Goal: Task Accomplishment & Management: Use online tool/utility

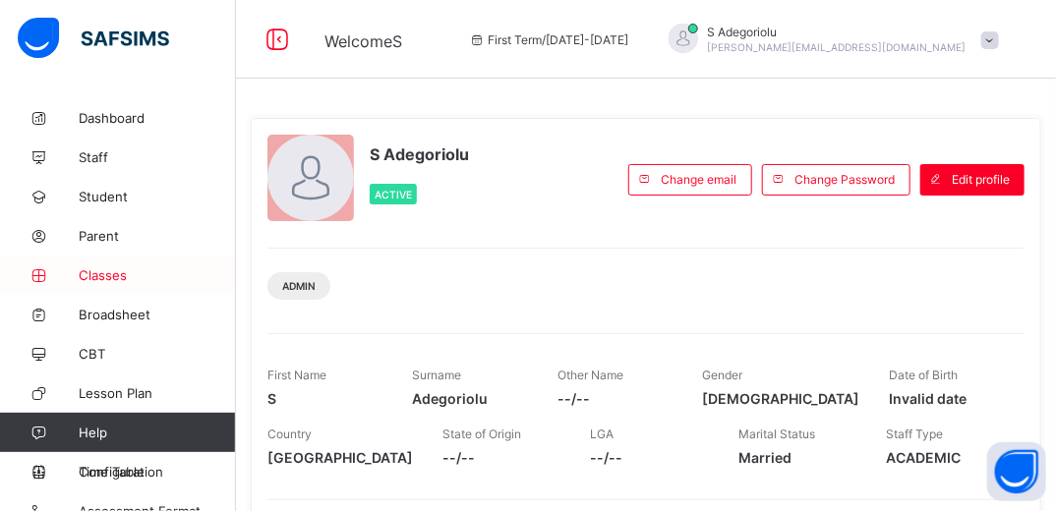
click at [104, 276] on span "Classes" at bounding box center [157, 275] width 157 height 16
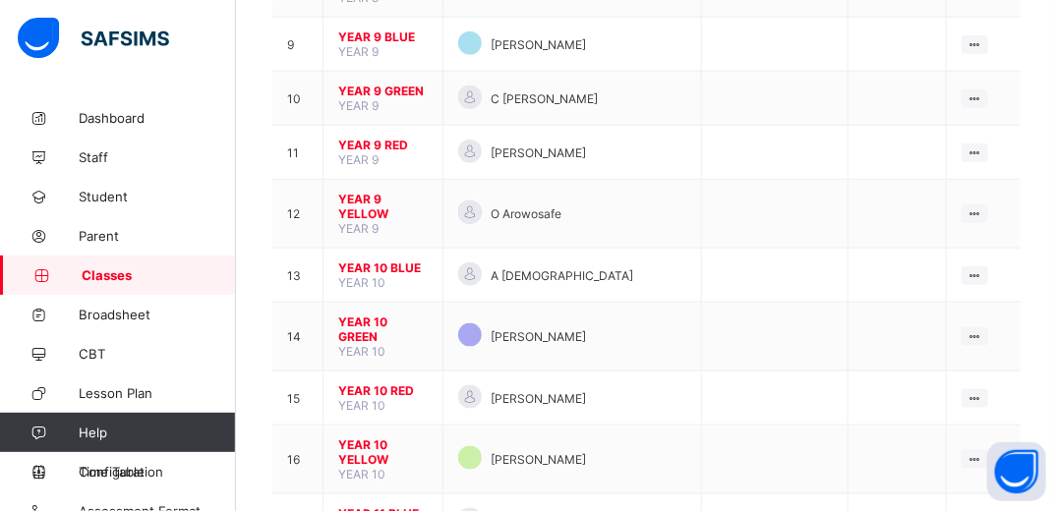
scroll to position [691, 0]
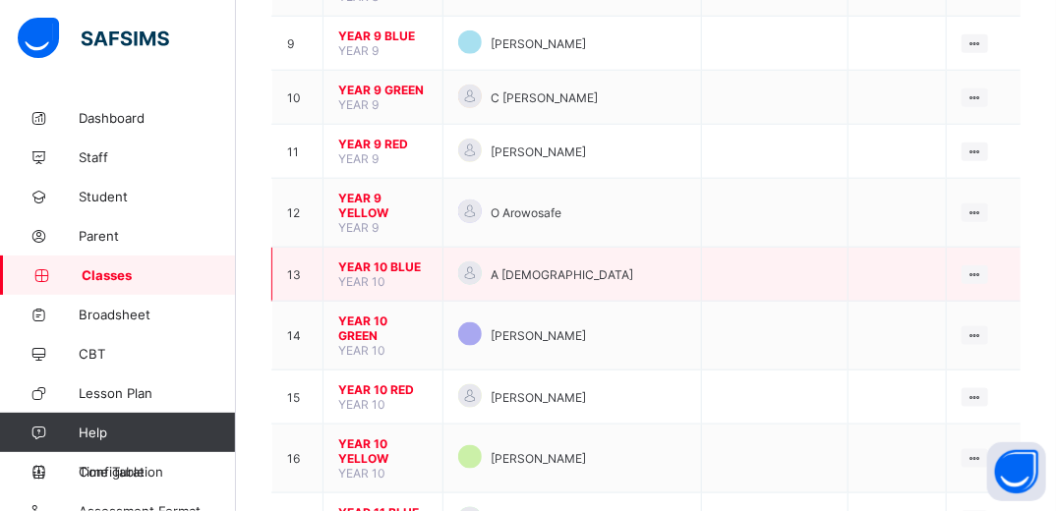
click at [389, 260] on span "YEAR 10 BLUE" at bounding box center [382, 267] width 89 height 15
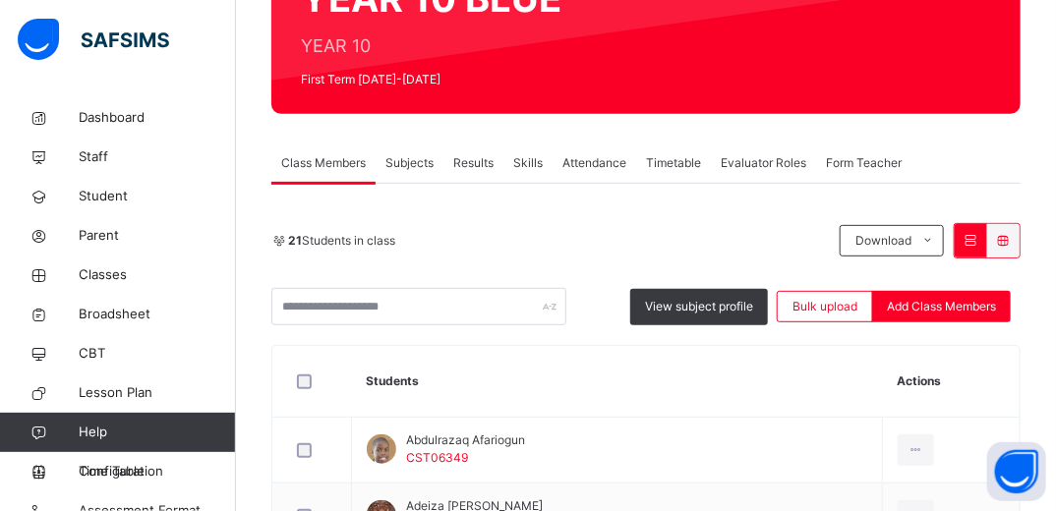
scroll to position [232, 0]
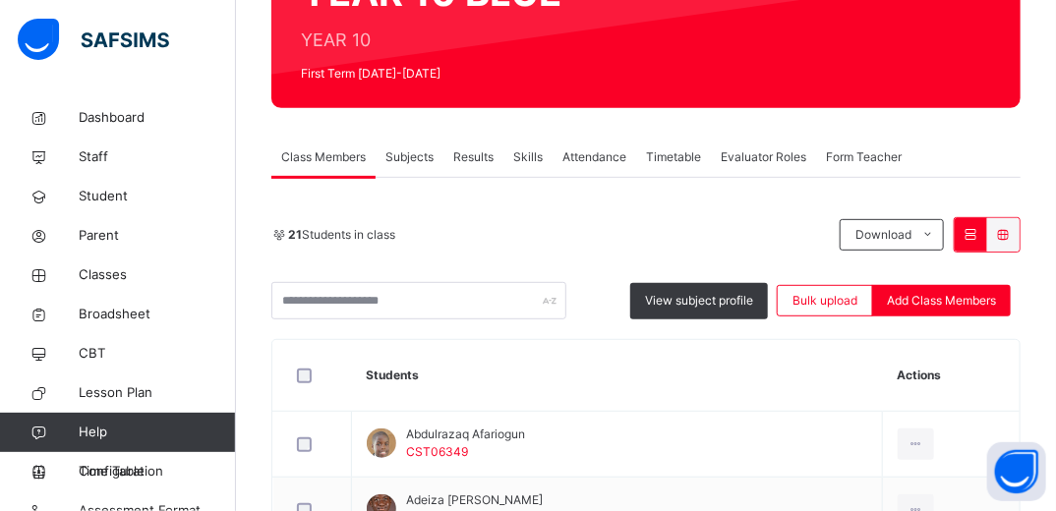
click at [417, 156] on span "Subjects" at bounding box center [409, 157] width 48 height 18
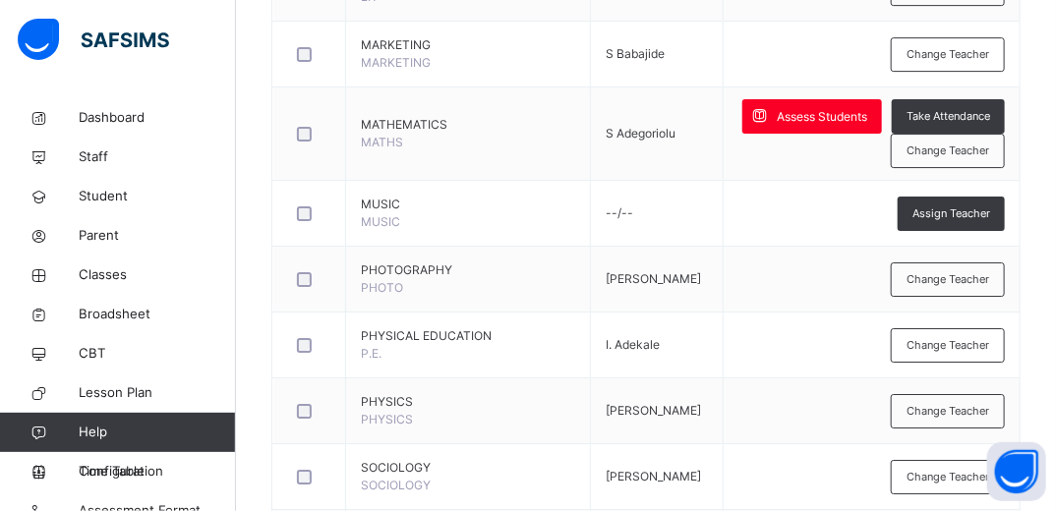
scroll to position [2269, 0]
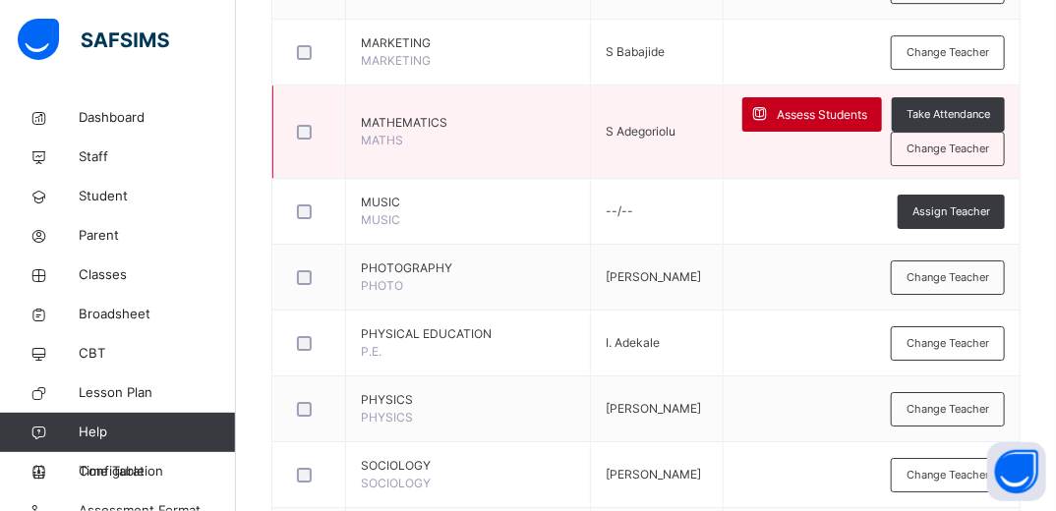
click at [842, 106] on span "Assess Students" at bounding box center [822, 115] width 90 height 18
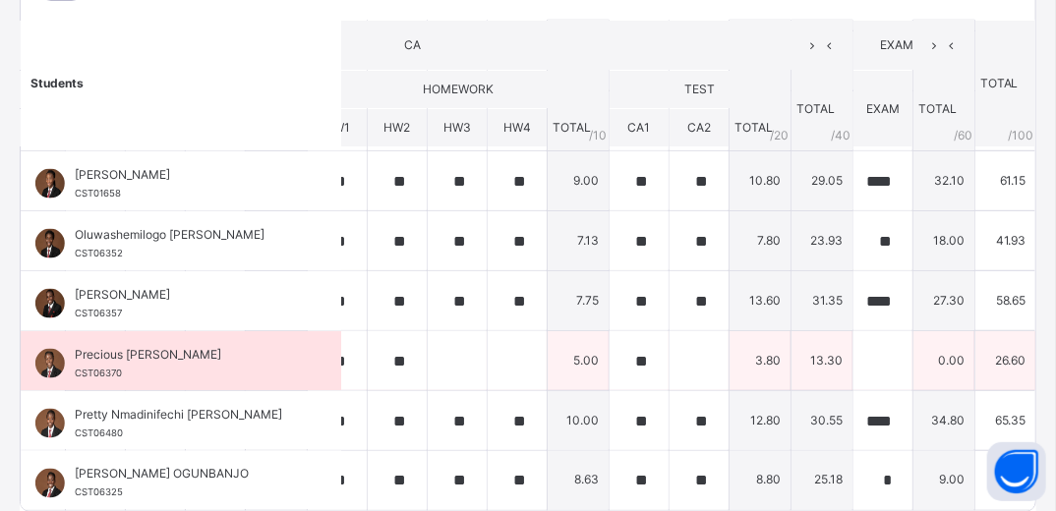
scroll to position [305, 21]
click at [854, 353] on input "text" at bounding box center [883, 360] width 59 height 59
type input "**"
click at [854, 358] on input "text" at bounding box center [883, 360] width 59 height 59
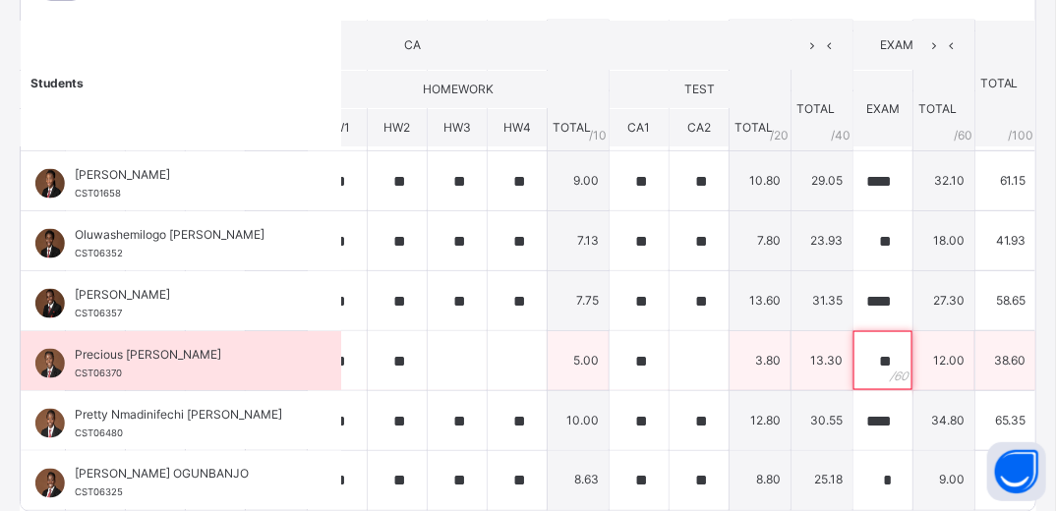
type input "**"
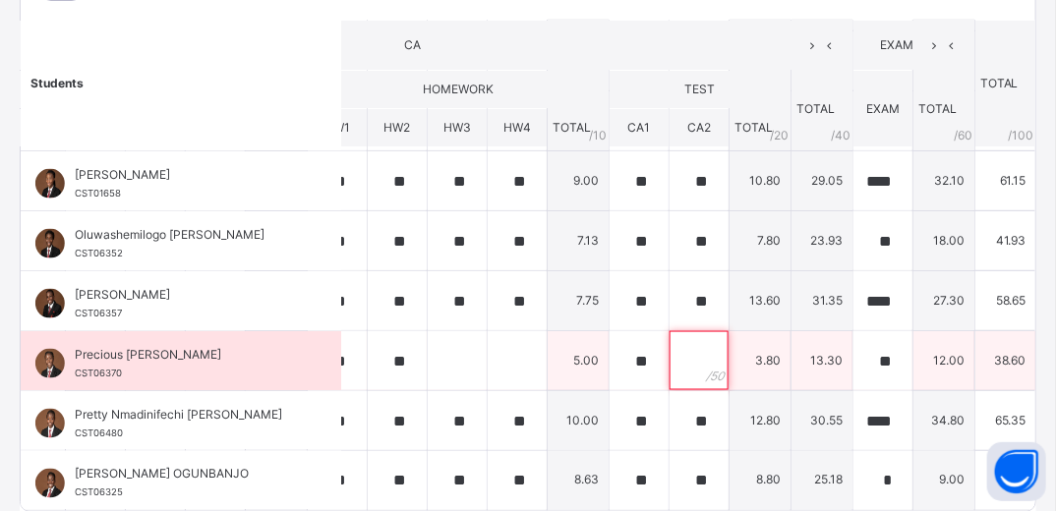
click at [670, 340] on input "text" at bounding box center [699, 360] width 59 height 59
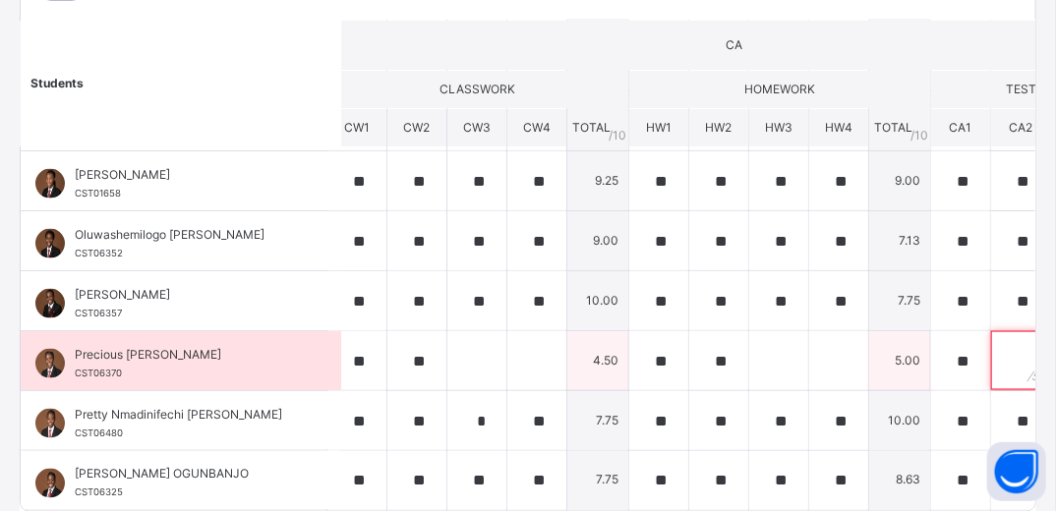
scroll to position [902, 0]
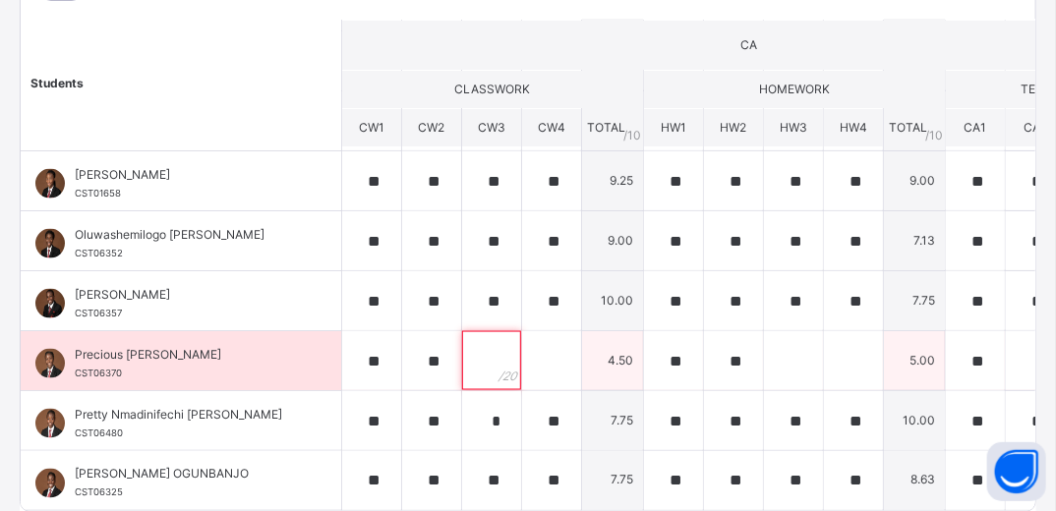
click at [466, 354] on input "text" at bounding box center [491, 360] width 59 height 59
type input "**"
click at [523, 346] on input "text" at bounding box center [551, 360] width 59 height 59
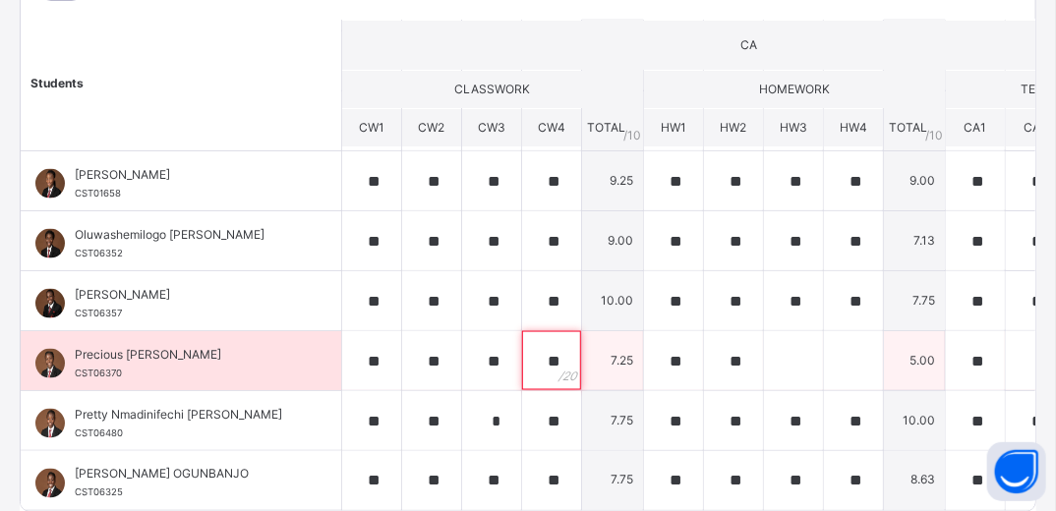
type input "**"
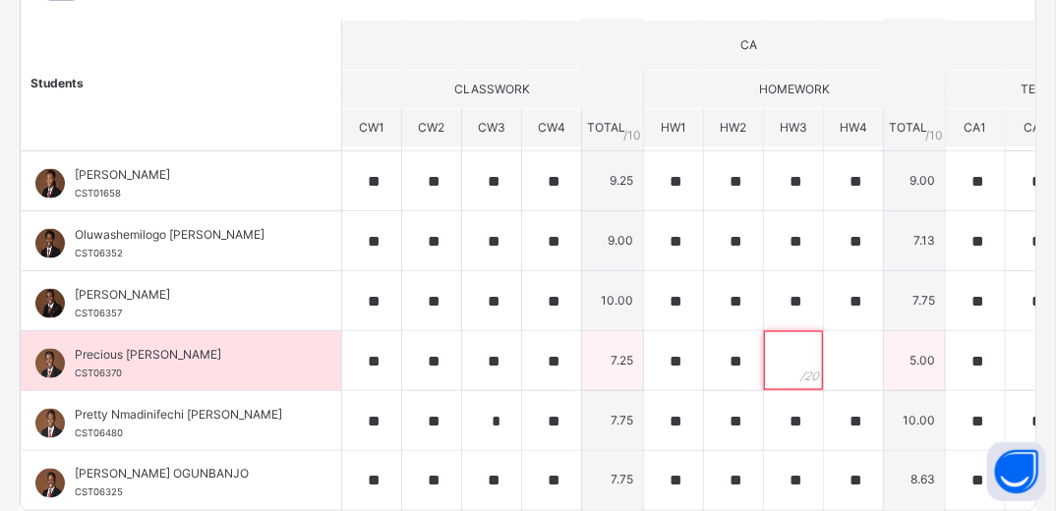
click at [764, 351] on input "text" at bounding box center [793, 360] width 59 height 59
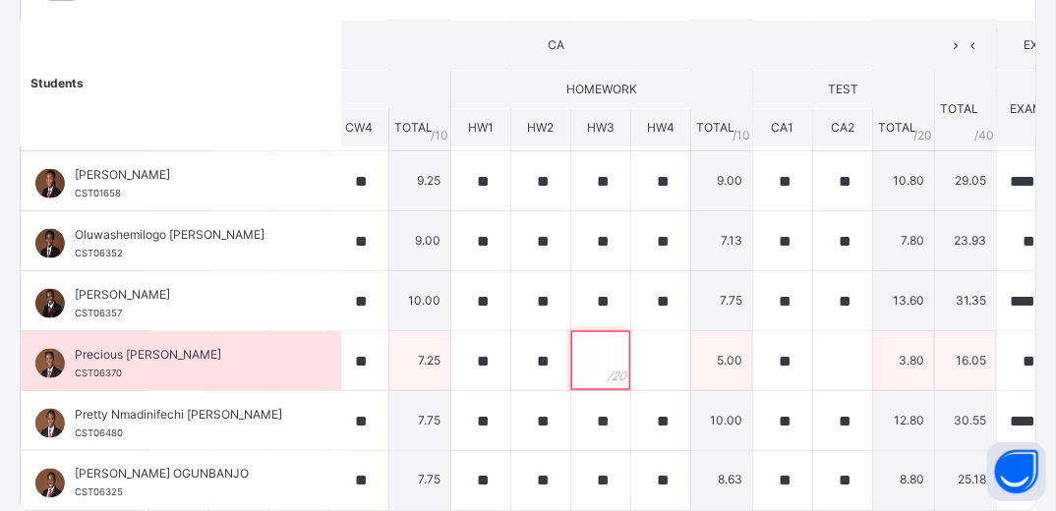
scroll to position [902, 290]
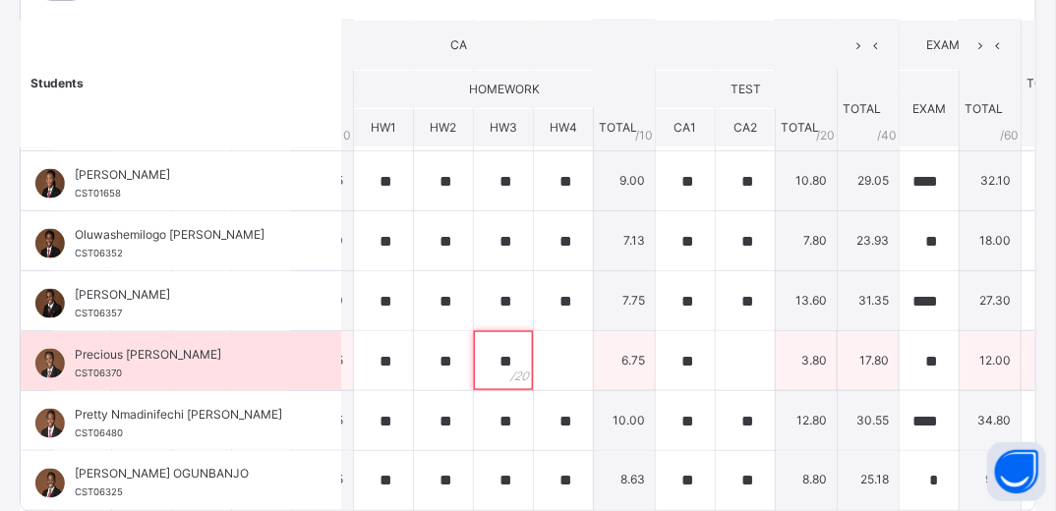
type input "**"
click at [537, 348] on input "text" at bounding box center [563, 360] width 59 height 59
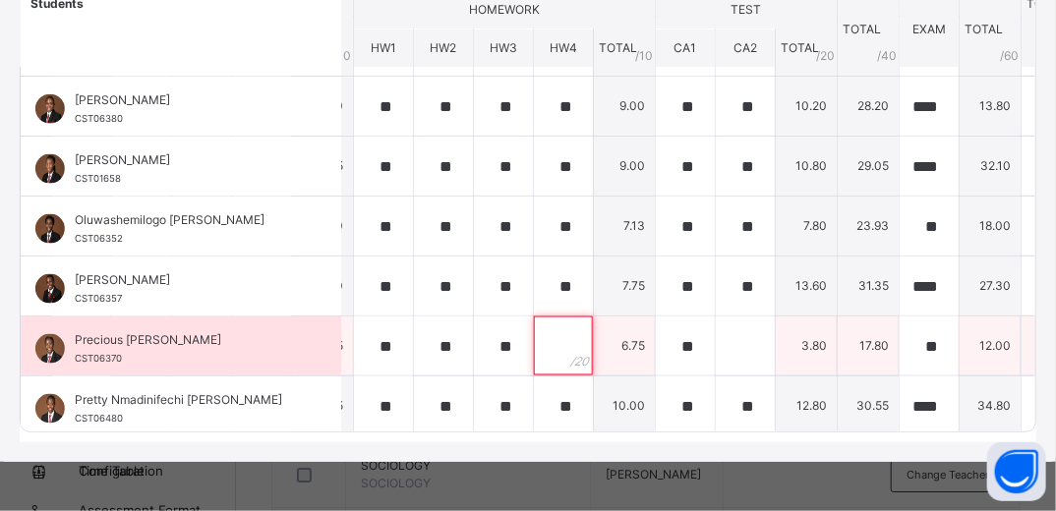
scroll to position [829, 290]
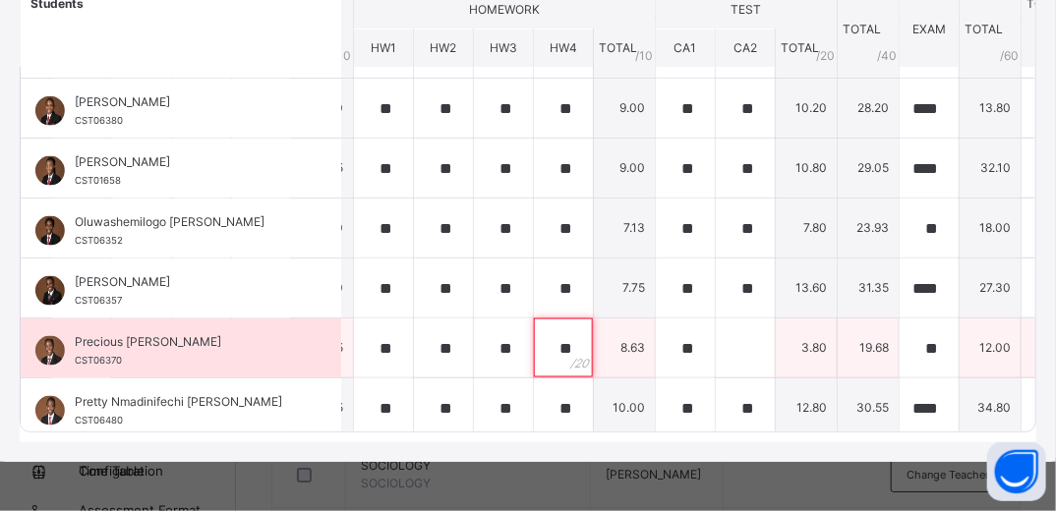
type input "**"
click at [716, 332] on input "text" at bounding box center [745, 348] width 59 height 59
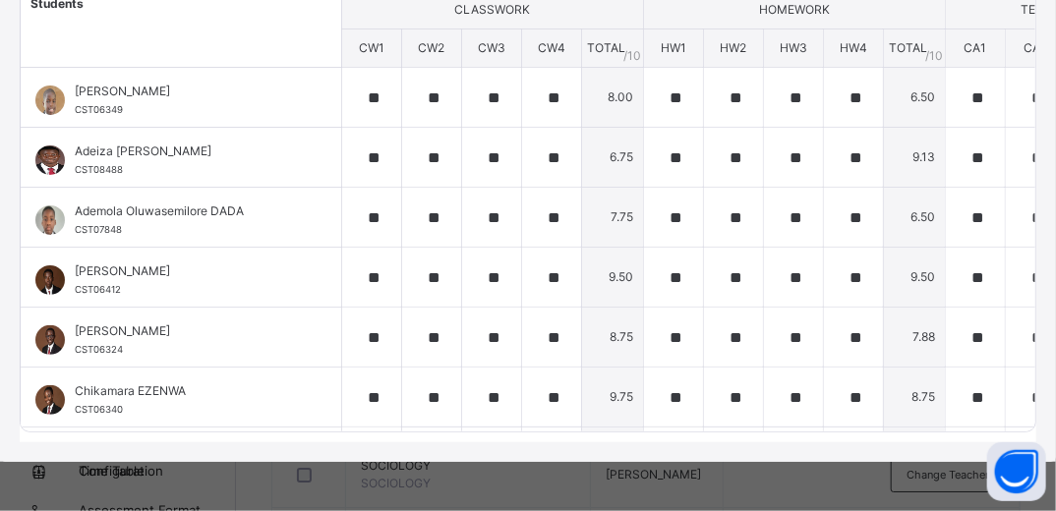
scroll to position [0, 21]
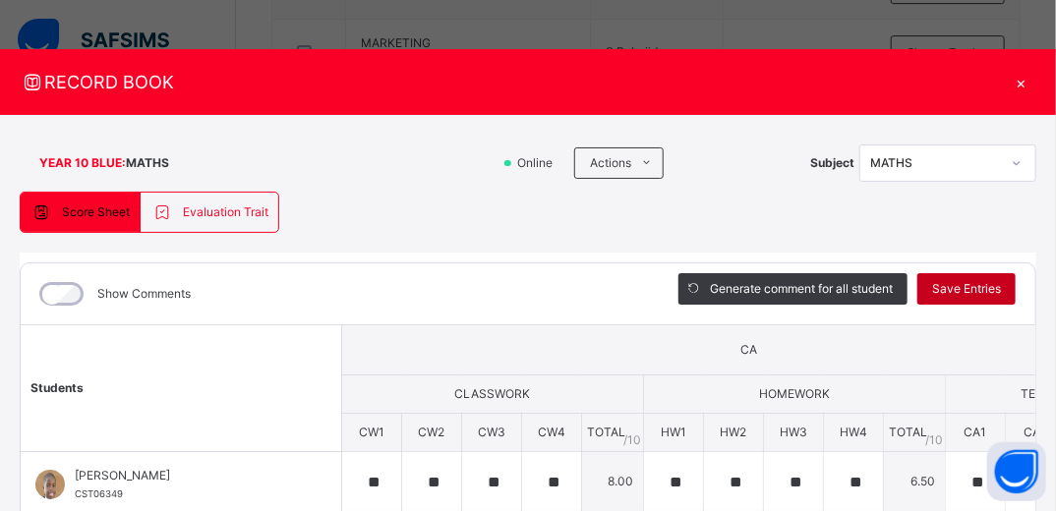
type input "**"
click at [971, 283] on span "Save Entries" at bounding box center [966, 289] width 69 height 18
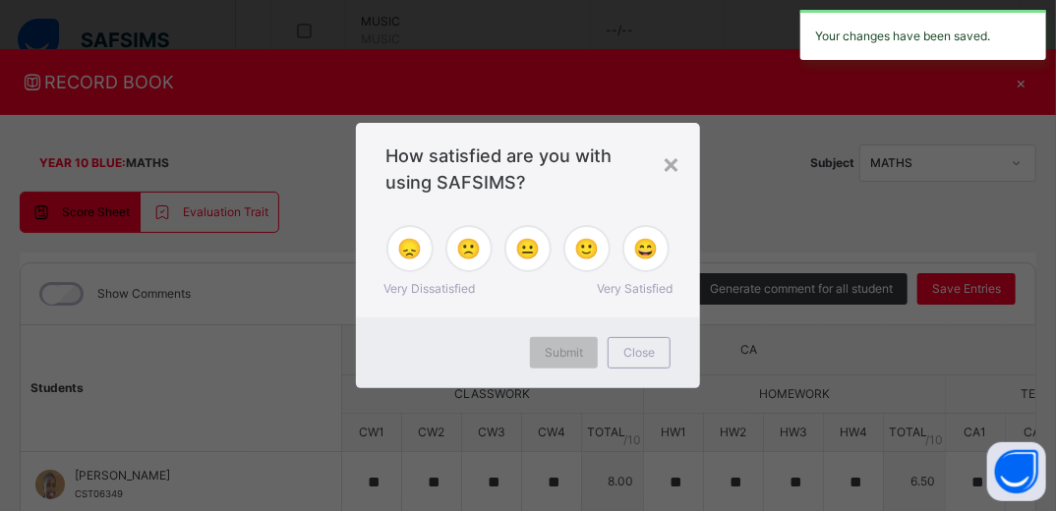
scroll to position [2451, 0]
click at [674, 164] on div "×" at bounding box center [671, 163] width 19 height 41
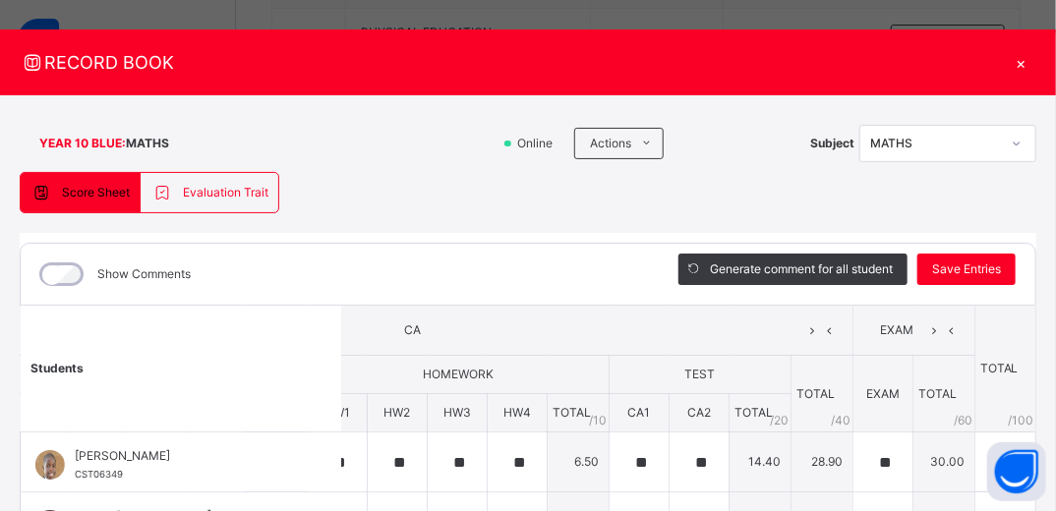
scroll to position [0, 0]
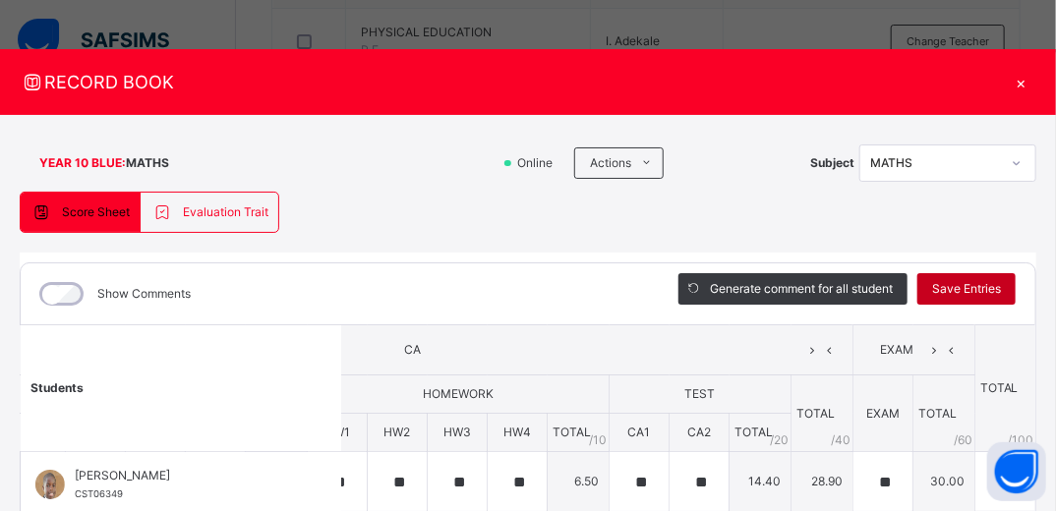
click at [969, 287] on span "Save Entries" at bounding box center [966, 289] width 69 height 18
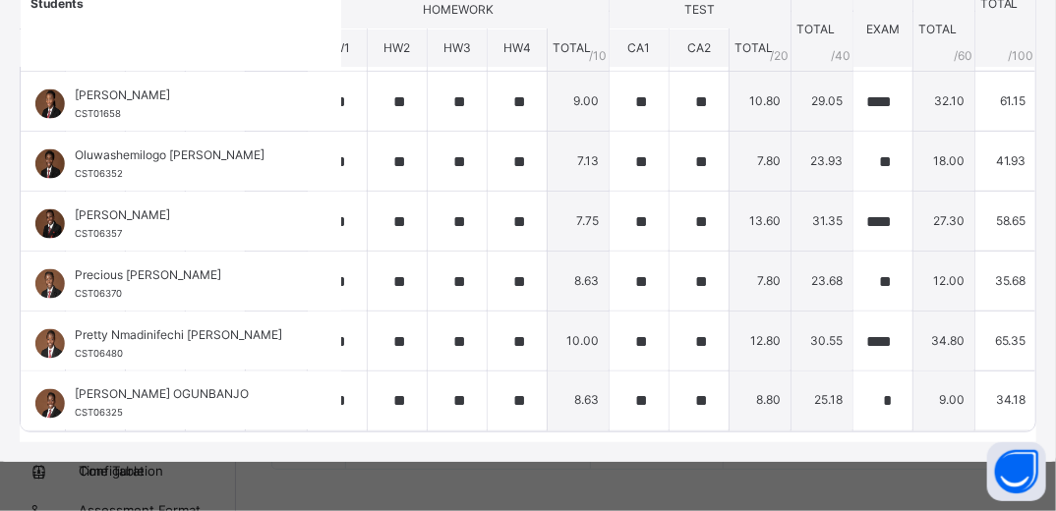
scroll to position [902, 0]
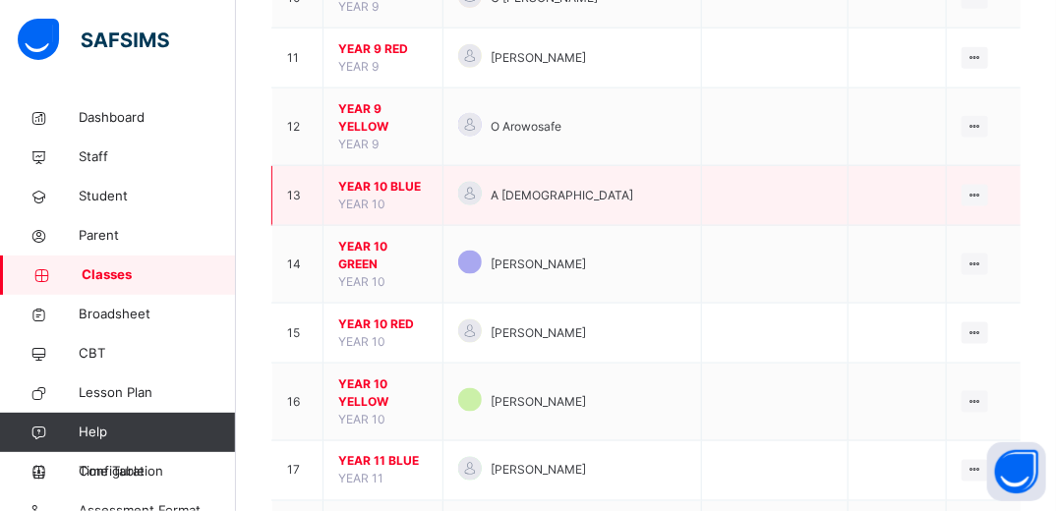
scroll to position [856, 0]
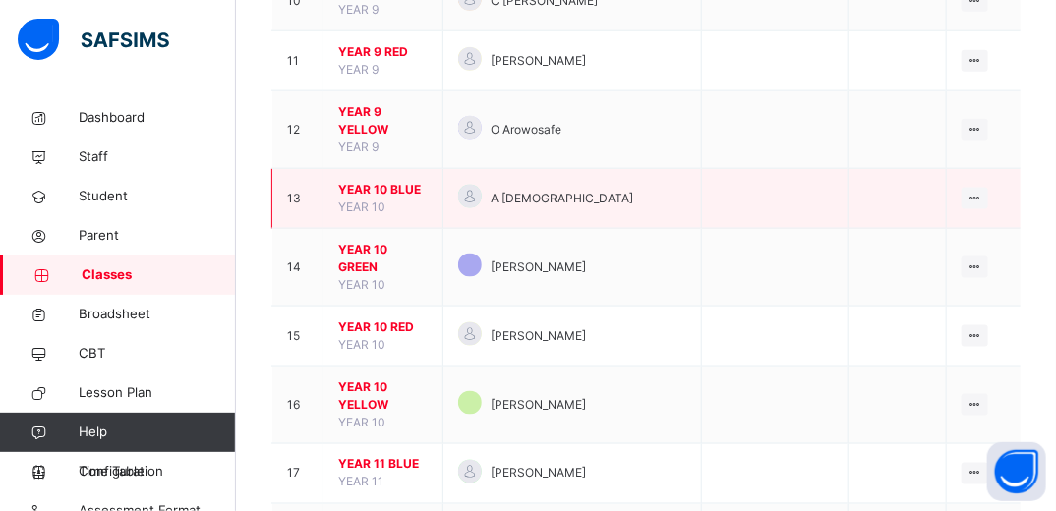
click at [390, 181] on span "YEAR 10 BLUE" at bounding box center [382, 190] width 89 height 18
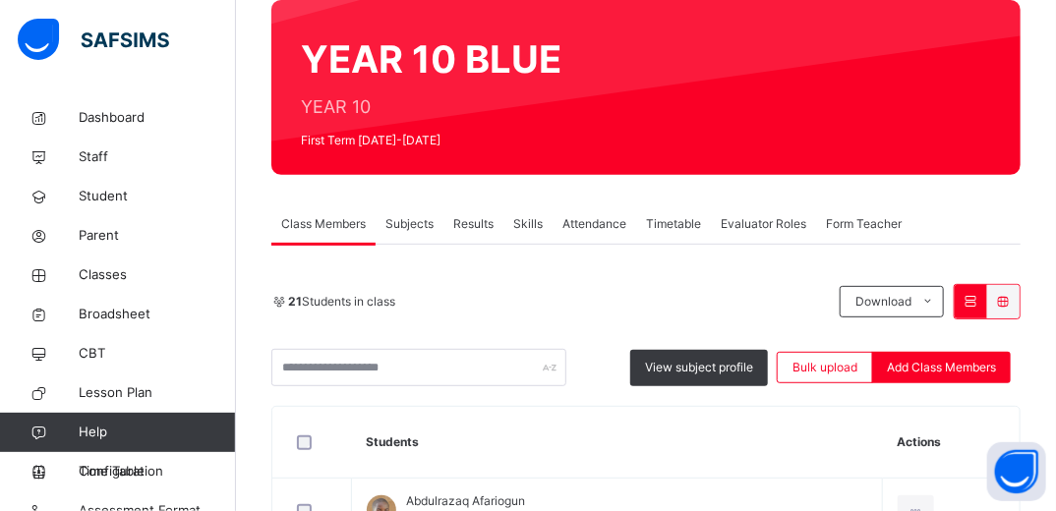
scroll to position [164, 0]
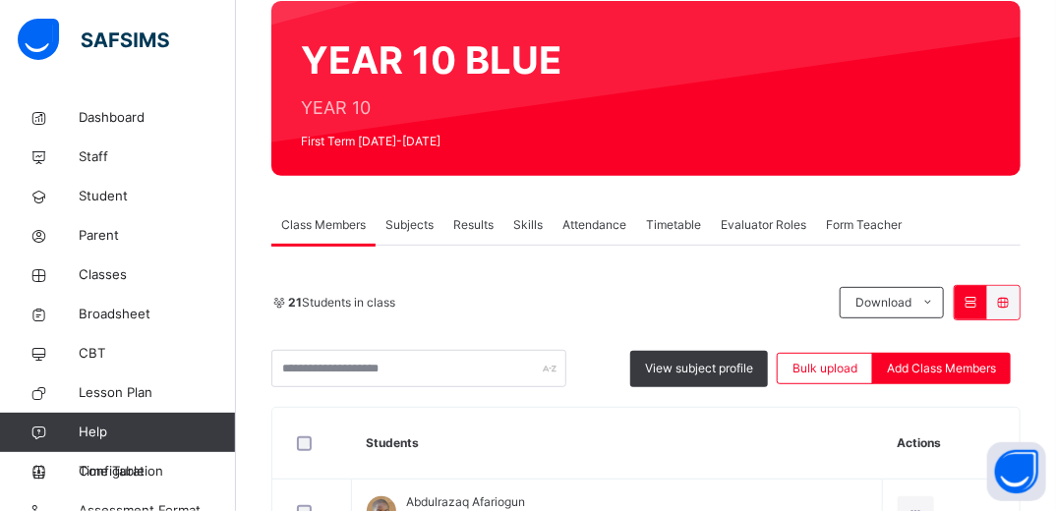
click at [411, 227] on span "Subjects" at bounding box center [409, 225] width 48 height 18
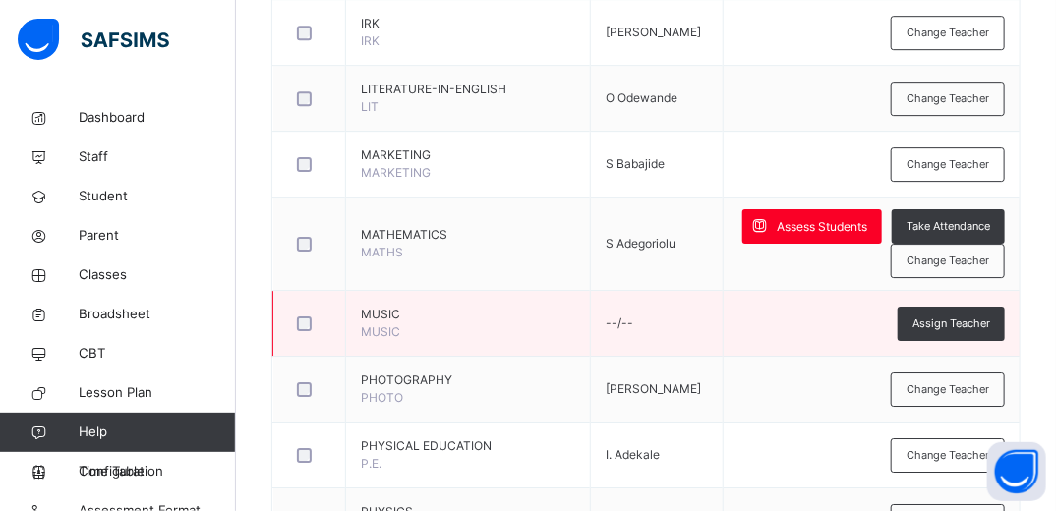
scroll to position [2162, 0]
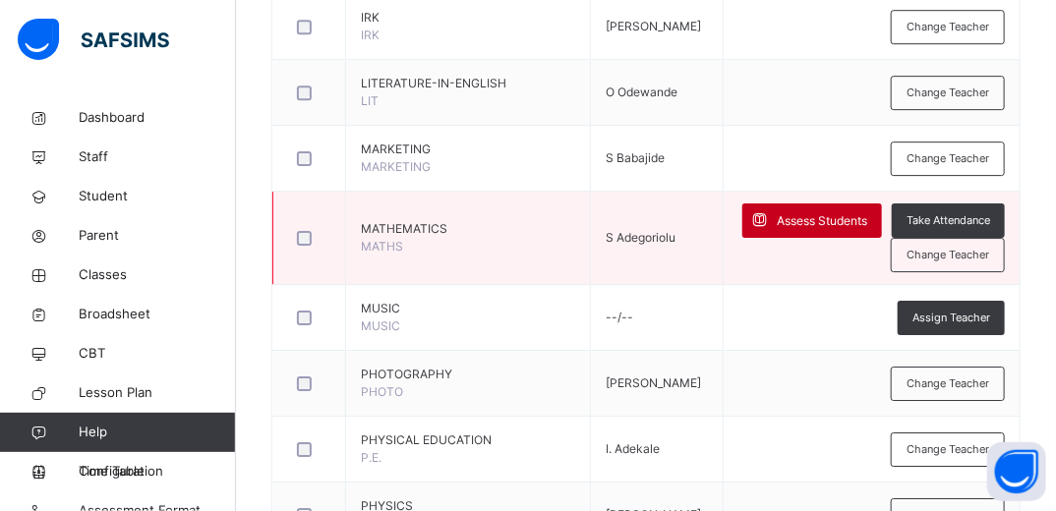
click at [829, 212] on span "Assess Students" at bounding box center [822, 221] width 90 height 18
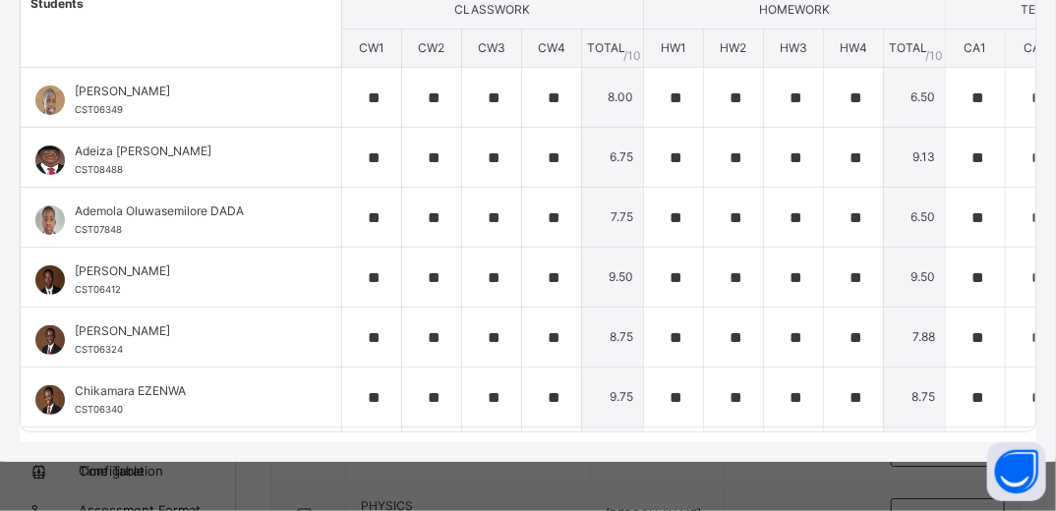
scroll to position [0, 0]
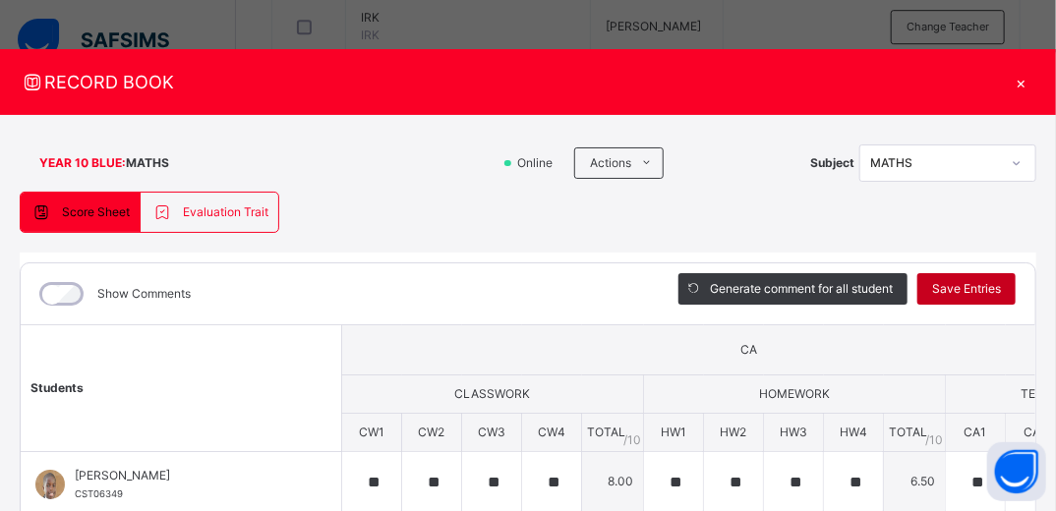
click at [976, 287] on span "Save Entries" at bounding box center [966, 289] width 69 height 18
